Goal: Information Seeking & Learning: Learn about a topic

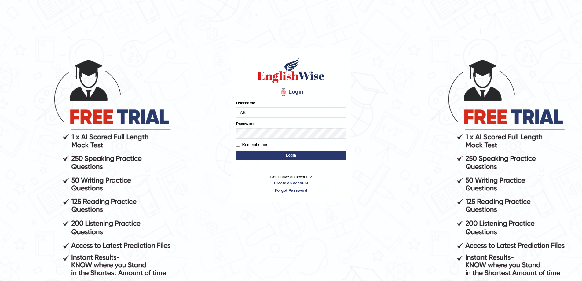
type input "A"
type input "asthani"
click at [236, 150] on button "Login" at bounding box center [291, 154] width 110 height 9
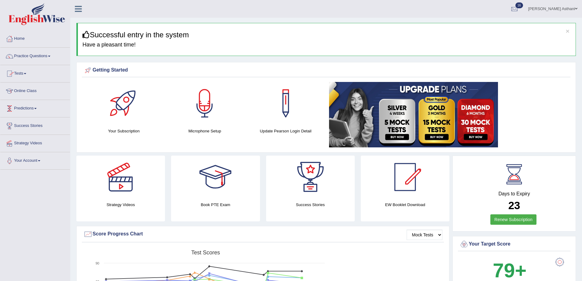
click at [31, 109] on link "Predictions" at bounding box center [35, 107] width 70 height 15
click at [21, 91] on link "Online Class" at bounding box center [35, 89] width 70 height 15
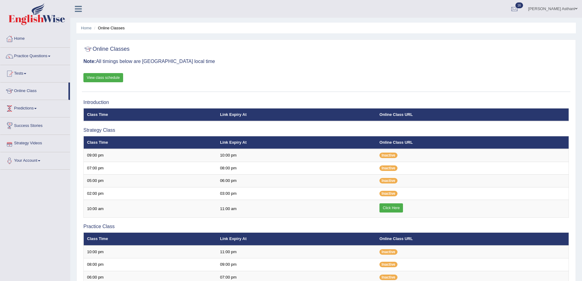
click at [110, 79] on link "View class schedule" at bounding box center [103, 77] width 40 height 9
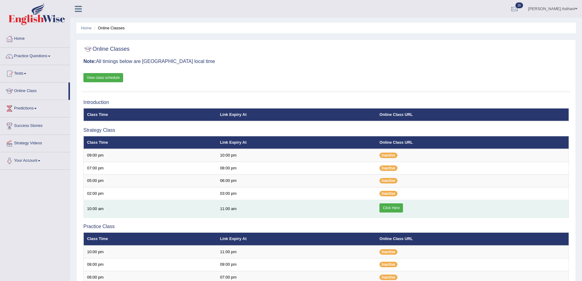
click at [395, 206] on link "Click Here" at bounding box center [391, 207] width 24 height 9
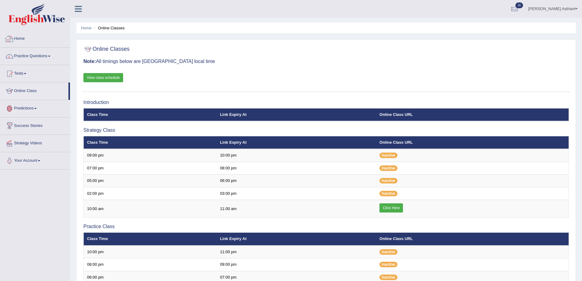
click at [31, 35] on link "Home" at bounding box center [35, 37] width 70 height 15
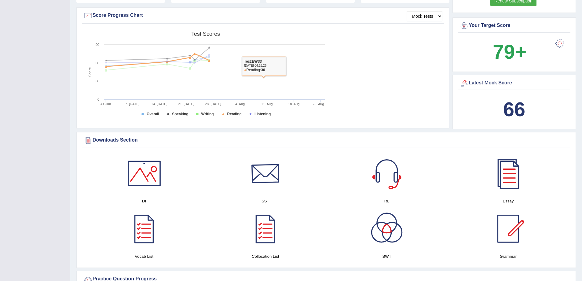
scroll to position [244, 0]
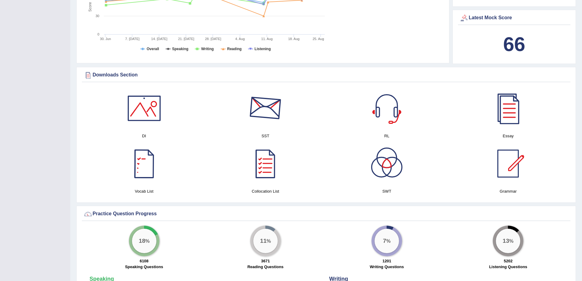
click at [268, 121] on div at bounding box center [265, 108] width 43 height 43
click at [261, 109] on div at bounding box center [265, 108] width 43 height 43
